Goal: Task Accomplishment & Management: Manage account settings

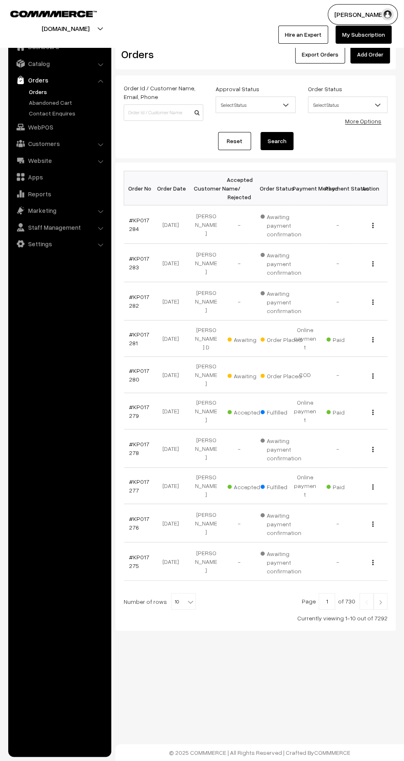
click at [132, 367] on link "#KP017280" at bounding box center [139, 375] width 20 height 16
click at [130, 331] on link "#KP017281" at bounding box center [139, 339] width 20 height 16
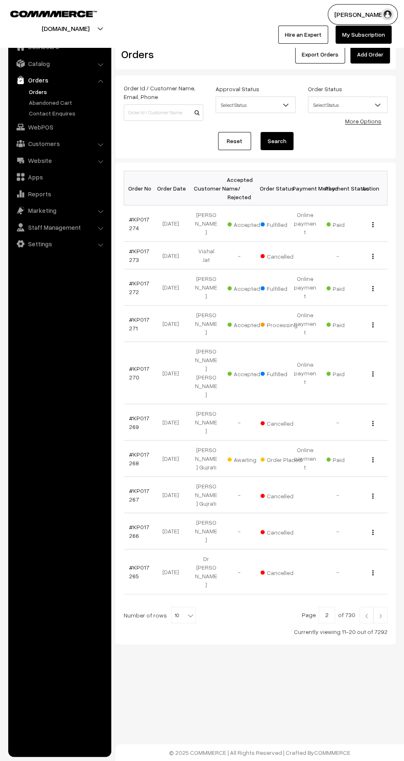
click at [139, 451] on link "#KP017268" at bounding box center [139, 459] width 20 height 16
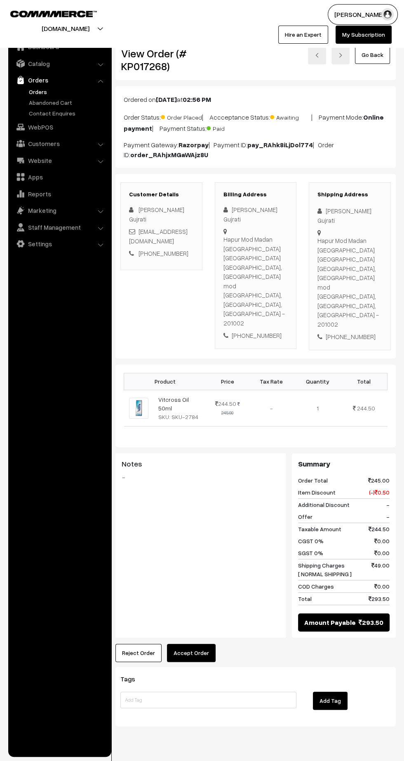
click at [209, 644] on button "Accept Order" at bounding box center [191, 653] width 49 height 18
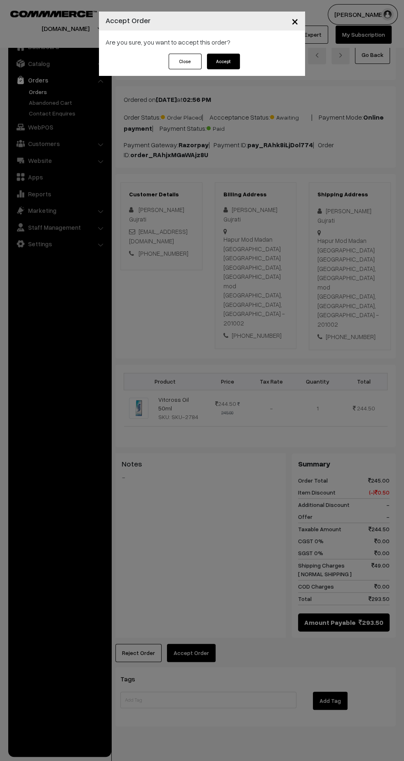
click at [238, 64] on button "Accept" at bounding box center [223, 62] width 33 height 16
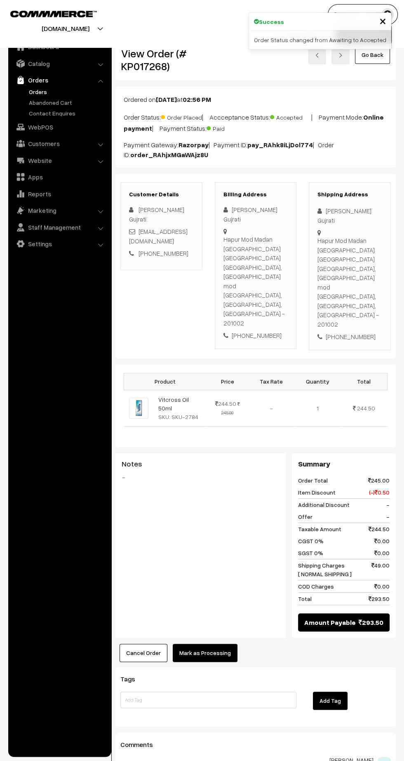
click at [223, 644] on button "Mark as Processing" at bounding box center [205, 653] width 65 height 18
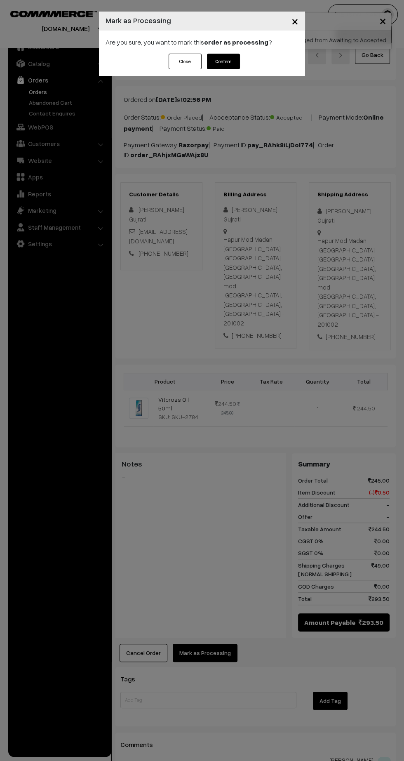
click at [235, 67] on button "Confirm" at bounding box center [223, 62] width 33 height 16
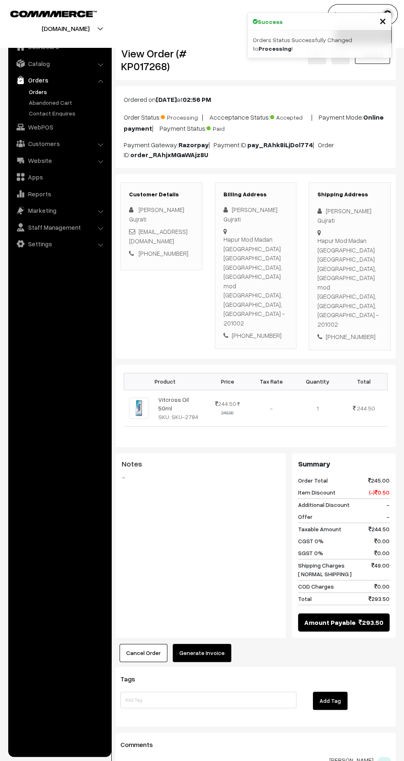
click at [223, 644] on button "Generate Invoice" at bounding box center [202, 653] width 59 height 18
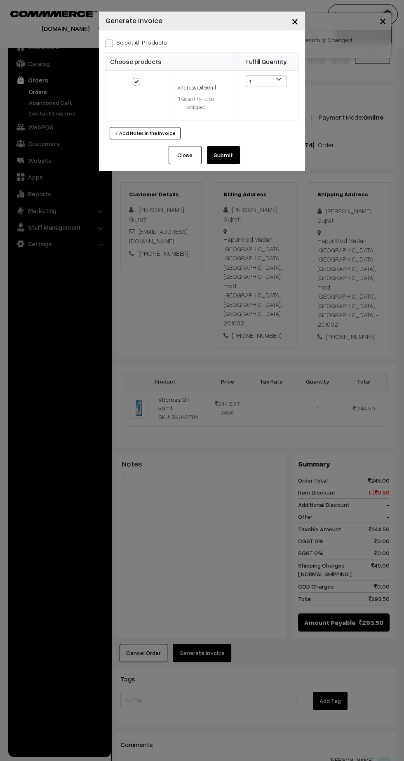
click at [236, 163] on button "Submit" at bounding box center [223, 155] width 33 height 18
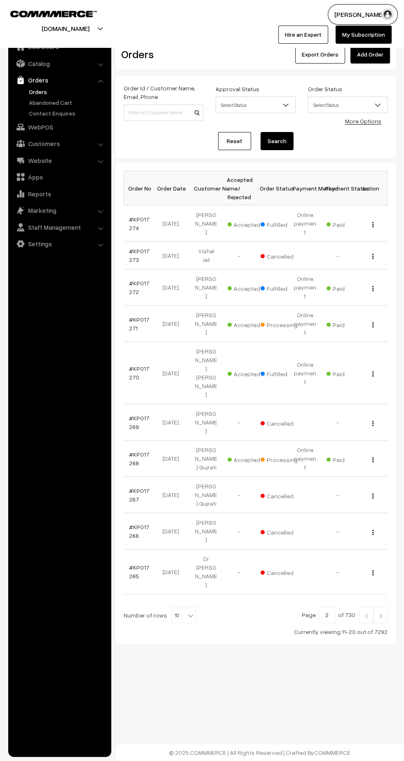
click at [381, 614] on img at bounding box center [380, 616] width 7 height 5
click at [130, 316] on link "#KP017271" at bounding box center [139, 324] width 20 height 16
click at [130, 451] on link "#KP017268" at bounding box center [139, 459] width 20 height 16
click at [335, 607] on input "2" at bounding box center [327, 615] width 17 height 17
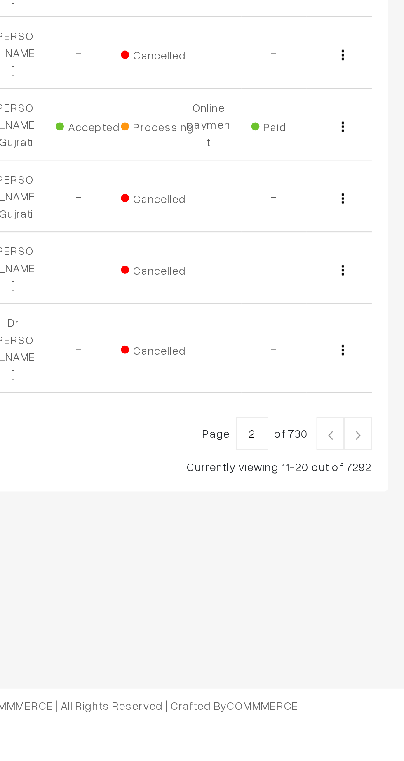
click at [366, 614] on img at bounding box center [366, 616] width 7 height 5
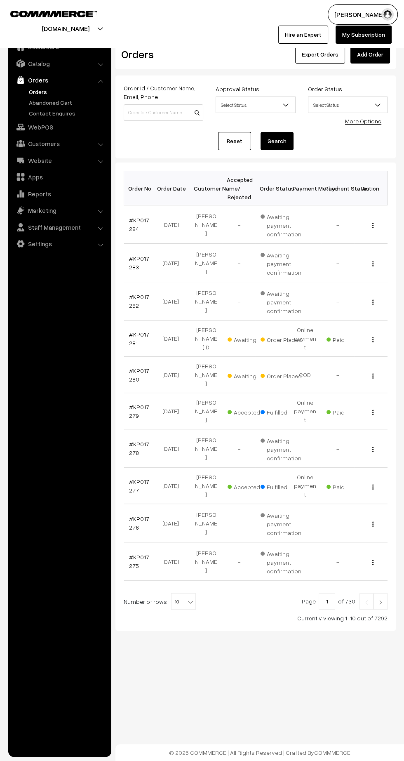
click at [129, 404] on link "#KP017279" at bounding box center [139, 412] width 20 height 16
